Goal: Check status: Check status

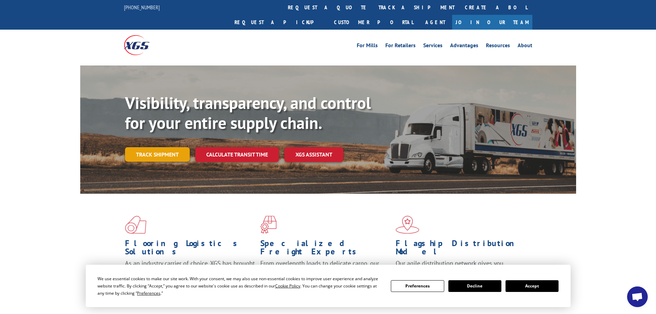
click at [159, 147] on link "Track shipment" at bounding box center [157, 154] width 65 height 14
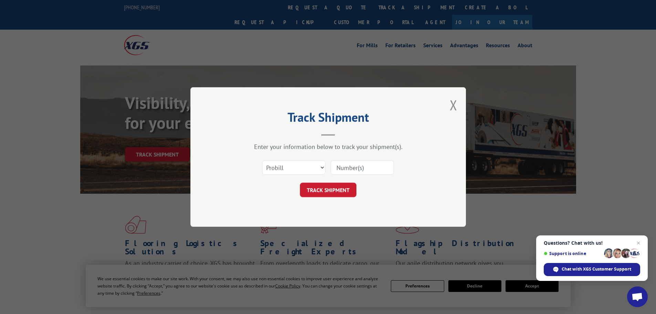
click at [369, 164] on input at bounding box center [362, 167] width 63 height 14
paste input "5495278"
type input "5495278"
click at [283, 164] on select "Select category... Probill BOL PO" at bounding box center [293, 167] width 63 height 14
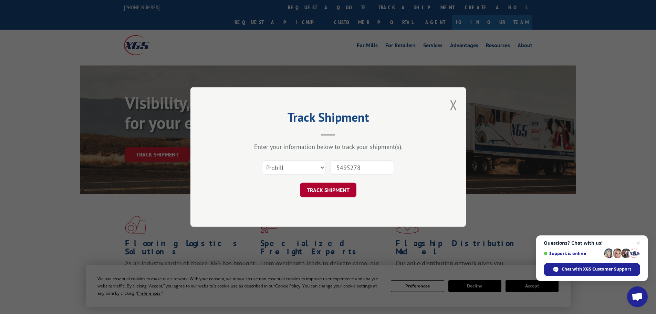
click at [332, 194] on button "TRACK SHIPMENT" at bounding box center [328, 190] width 56 height 14
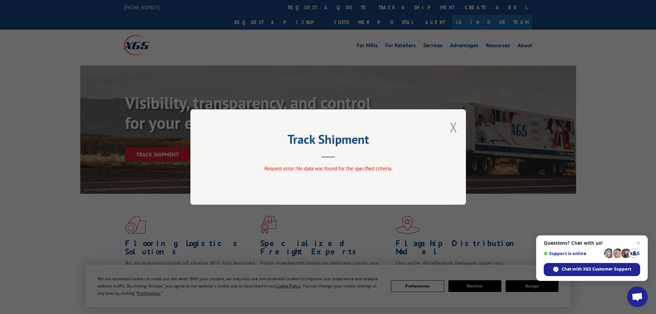
click at [453, 126] on button "Close modal" at bounding box center [454, 127] width 8 height 18
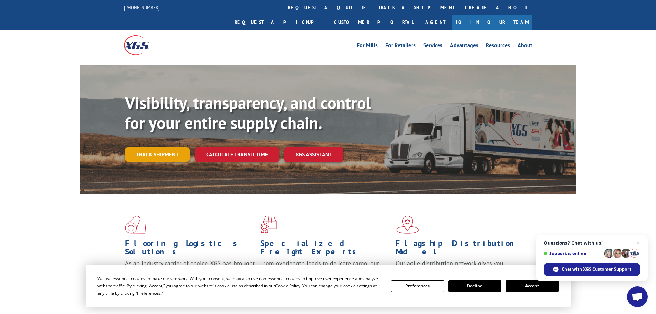
click at [165, 147] on link "Track shipment" at bounding box center [157, 154] width 65 height 14
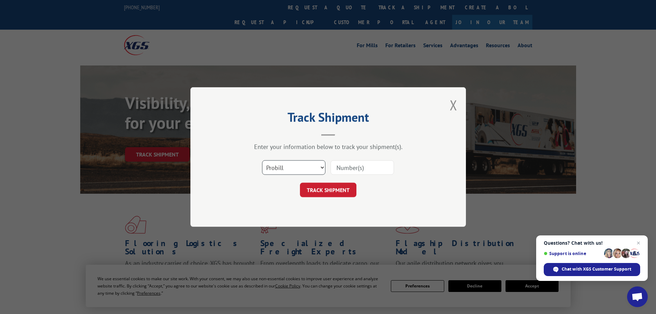
click at [284, 169] on select "Select category... Probill BOL PO" at bounding box center [293, 167] width 63 height 14
select select "bol"
click at [262, 160] on select "Select category... Probill BOL PO" at bounding box center [293, 167] width 63 height 14
click at [344, 171] on input at bounding box center [362, 167] width 63 height 14
paste input "5495278"
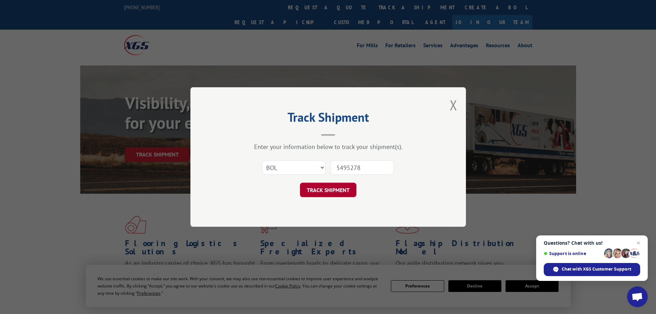
type input "5495278"
click at [336, 191] on button "TRACK SHIPMENT" at bounding box center [328, 190] width 56 height 14
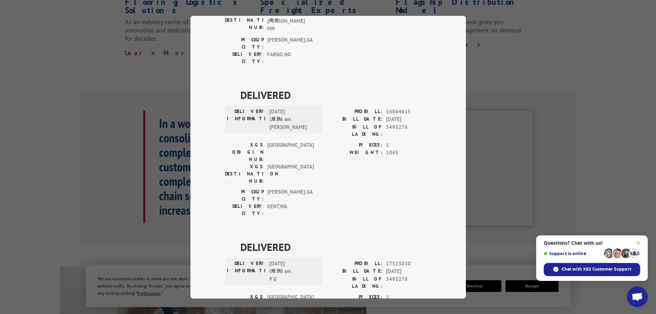
scroll to position [138, 0]
drag, startPoint x: 364, startPoint y: 209, endPoint x: 395, endPoint y: 208, distance: 31.4
click at [395, 292] on div "PIECES: 1" at bounding box center [379, 296] width 103 height 8
drag, startPoint x: 291, startPoint y: 216, endPoint x: 234, endPoint y: 211, distance: 57.0
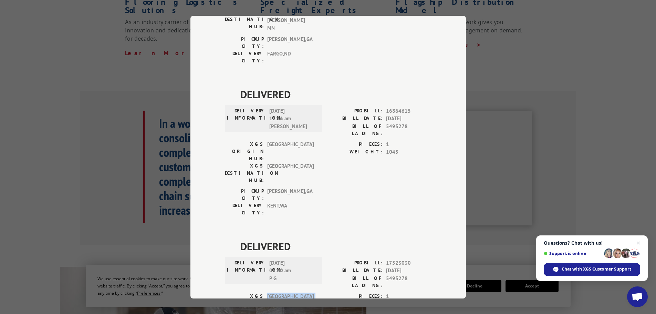
click at [234, 292] on div "XGS ORIGIN HUB: TUNNEL HILL XGS DESTINATION HUB: [GEOGRAPHIC_DATA]" at bounding box center [271, 313] width 93 height 43
click at [399, 274] on span "5495278" at bounding box center [408, 281] width 45 height 14
drag, startPoint x: 411, startPoint y: 196, endPoint x: 380, endPoint y: 188, distance: 31.5
click at [380, 259] on div "PROBILL: 17523030 BILL DATE: [DATE] BILL OF LADING: 5495278" at bounding box center [379, 274] width 103 height 30
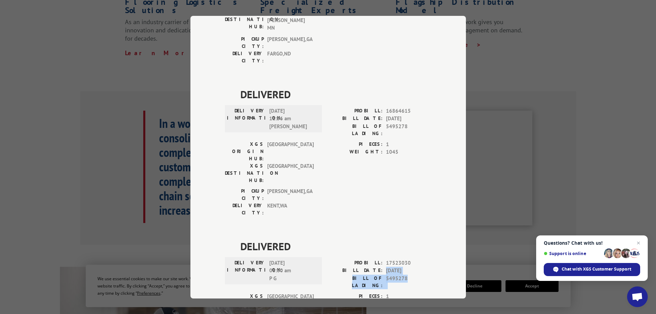
click at [323, 259] on div "DELIVERY INFORMATION: [DATE] 06:00 am P G PROBILL: 17523030 BILL DATE: [DATE] B…" at bounding box center [328, 275] width 207 height 33
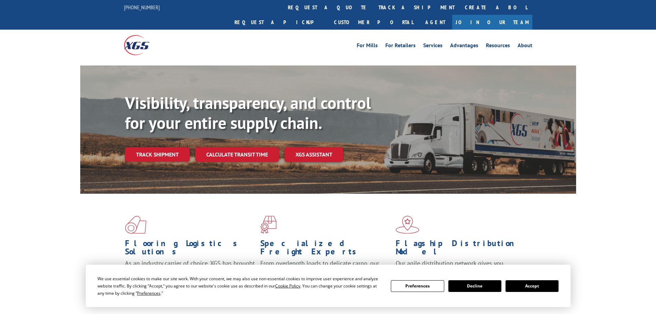
click at [172, 131] on div "Visibility, transparency, and control for your entire supply chain. Track shipm…" at bounding box center [350, 141] width 451 height 96
click at [169, 147] on link "Track shipment" at bounding box center [157, 154] width 65 height 14
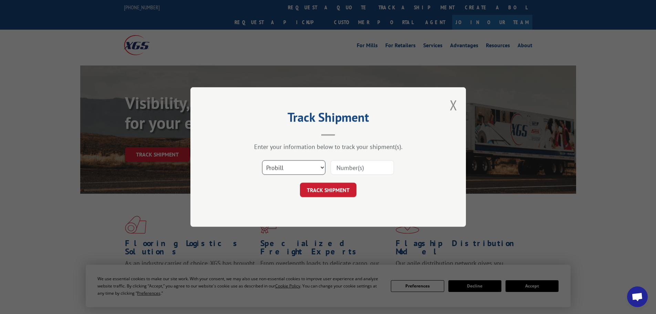
click at [305, 166] on select "Select category... Probill BOL PO" at bounding box center [293, 167] width 63 height 14
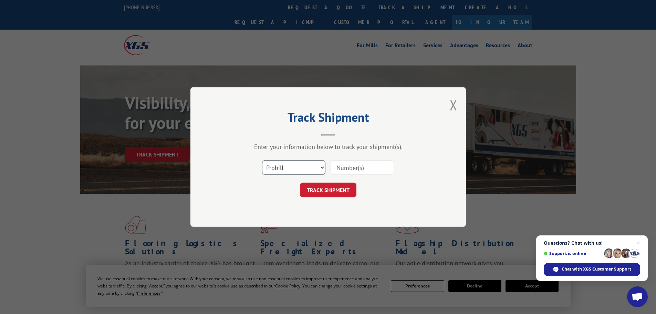
select select "po"
click at [262, 160] on select "Select category... Probill BOL PO" at bounding box center [293, 167] width 63 height 14
click at [339, 173] on input at bounding box center [362, 167] width 63 height 14
paste input "5495278"
type input "5495278"
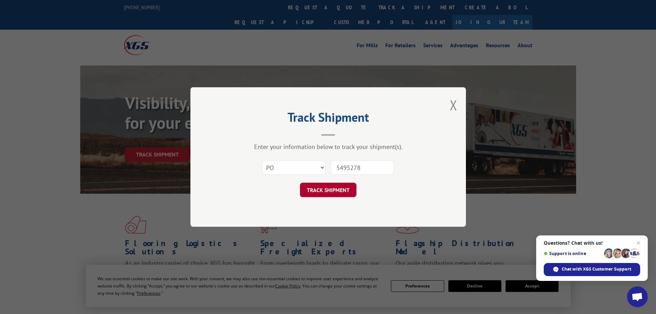
click at [330, 194] on button "TRACK SHIPMENT" at bounding box center [328, 190] width 56 height 14
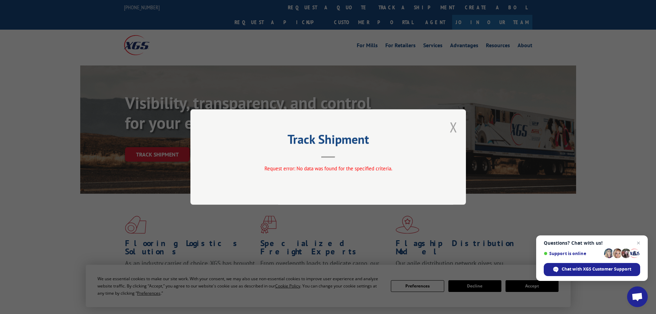
click at [456, 125] on button "Close modal" at bounding box center [454, 127] width 8 height 18
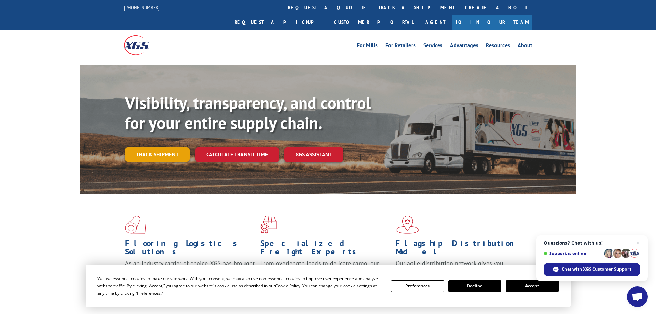
click at [144, 147] on link "Track shipment" at bounding box center [157, 154] width 65 height 14
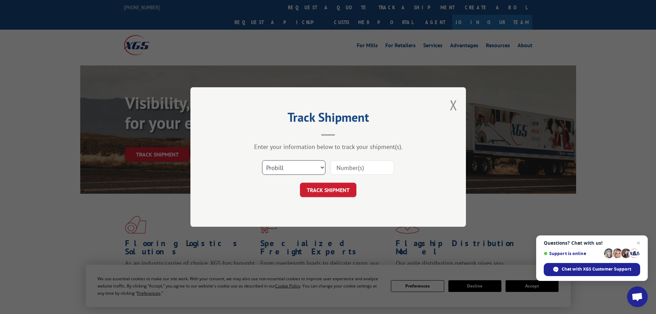
click at [283, 163] on select "Select category... Probill BOL PO" at bounding box center [293, 167] width 63 height 14
click at [364, 169] on input at bounding box center [362, 167] width 63 height 14
paste input "17523030"
type input "17523030"
click at [331, 198] on div "Track Shipment Enter your information below to track your shipment(s). Select c…" at bounding box center [328, 156] width 276 height 139
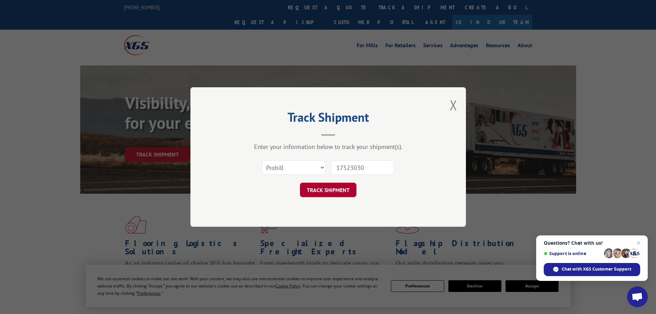
click at [334, 186] on button "TRACK SHIPMENT" at bounding box center [328, 190] width 56 height 14
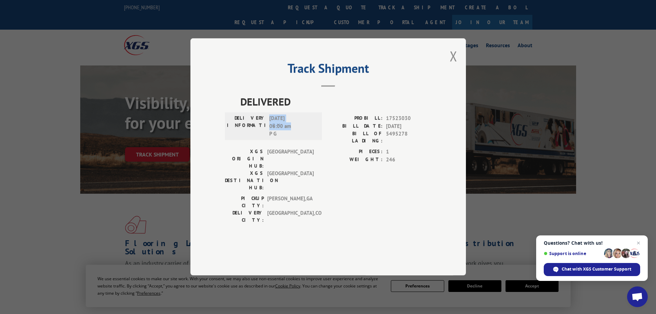
drag, startPoint x: 294, startPoint y: 147, endPoint x: 272, endPoint y: 137, distance: 24.3
click at [271, 137] on span "10/06/2025 06:00 am P G" at bounding box center [292, 126] width 46 height 23
click at [308, 138] on span "10/06/2025 06:00 am P G" at bounding box center [292, 126] width 46 height 23
drag, startPoint x: 294, startPoint y: 147, endPoint x: 270, endPoint y: 137, distance: 26.3
click at [270, 137] on span "10/06/2025 06:00 am P G" at bounding box center [292, 126] width 46 height 23
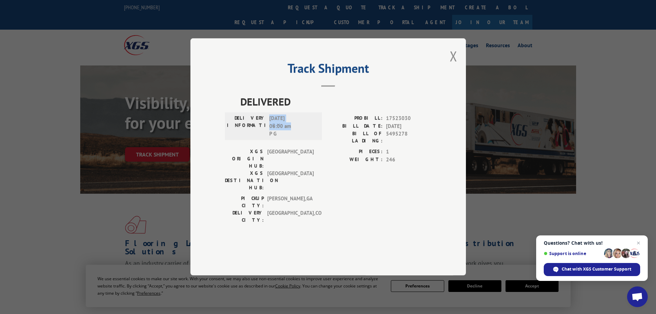
click at [294, 138] on span "10/06/2025 06:00 am P G" at bounding box center [292, 126] width 46 height 23
drag, startPoint x: 286, startPoint y: 147, endPoint x: 268, endPoint y: 140, distance: 19.3
click at [268, 138] on div "DELIVERY INFORMATION: 10/06/2025 06:00 am P G" at bounding box center [273, 126] width 93 height 23
click at [267, 76] on h2 "Track Shipment" at bounding box center [328, 69] width 207 height 13
drag, startPoint x: 294, startPoint y: 146, endPoint x: 264, endPoint y: 141, distance: 30.0
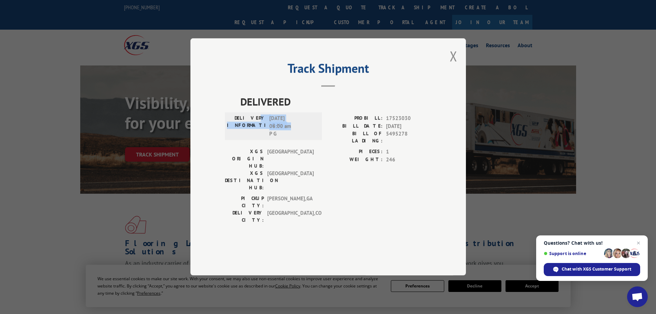
click at [264, 138] on div "DELIVERY INFORMATION: 10/06/2025 06:00 am P G" at bounding box center [273, 126] width 93 height 23
click at [286, 138] on span "10/06/2025 06:00 am P G" at bounding box center [292, 126] width 46 height 23
drag, startPoint x: 295, startPoint y: 147, endPoint x: 271, endPoint y: 138, distance: 25.5
click at [271, 138] on span "10/06/2025 06:00 am P G" at bounding box center [292, 126] width 46 height 23
click at [314, 138] on span "10/06/2025 06:00 am P G" at bounding box center [292, 126] width 46 height 23
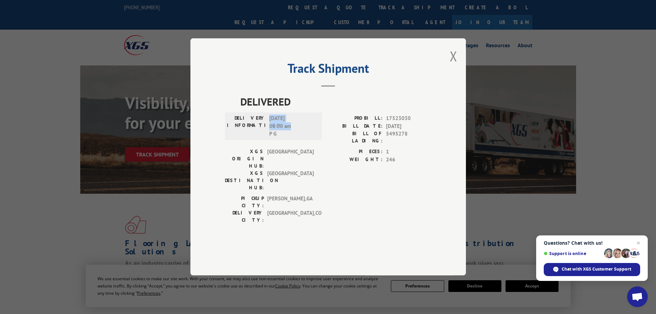
drag, startPoint x: 297, startPoint y: 145, endPoint x: 269, endPoint y: 138, distance: 28.1
click at [269, 138] on span "10/06/2025 06:00 am P G" at bounding box center [292, 126] width 46 height 23
click at [298, 138] on span "10/06/2025 06:00 am P G" at bounding box center [292, 126] width 46 height 23
drag, startPoint x: 295, startPoint y: 147, endPoint x: 270, endPoint y: 139, distance: 26.1
click at [270, 138] on span "10/06/2025 06:00 am P G" at bounding box center [292, 126] width 46 height 23
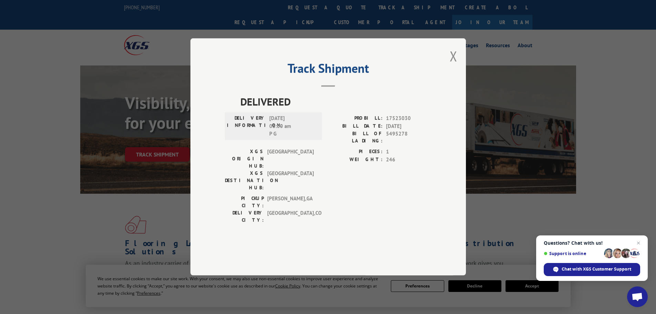
click at [354, 87] on header "Track Shipment" at bounding box center [328, 74] width 207 height 23
drag, startPoint x: 297, startPoint y: 145, endPoint x: 269, endPoint y: 138, distance: 29.2
click at [269, 138] on div "DELIVERY INFORMATION: 10/06/2025 06:00 am P G" at bounding box center [273, 126] width 93 height 23
click at [273, 110] on span "DELIVERED" at bounding box center [335, 101] width 191 height 15
drag, startPoint x: 295, startPoint y: 146, endPoint x: 232, endPoint y: 136, distance: 63.8
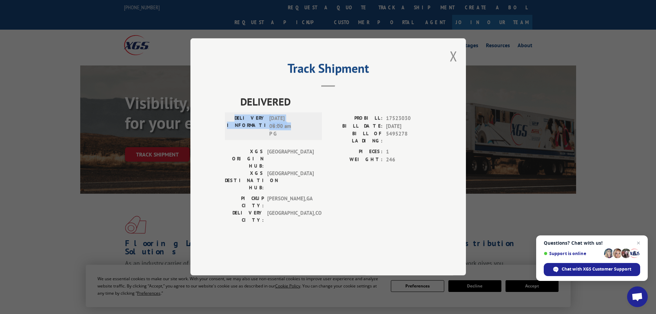
click at [232, 136] on div "DELIVERY INFORMATION: 10/06/2025 06:00 am P G" at bounding box center [273, 126] width 93 height 23
click at [329, 195] on div "PICKUP CITY: DALTON , GA DELIVERY CITY: DENVER , CO" at bounding box center [328, 211] width 207 height 32
click at [456, 65] on button "Close modal" at bounding box center [454, 56] width 8 height 18
